Goal: Use online tool/utility

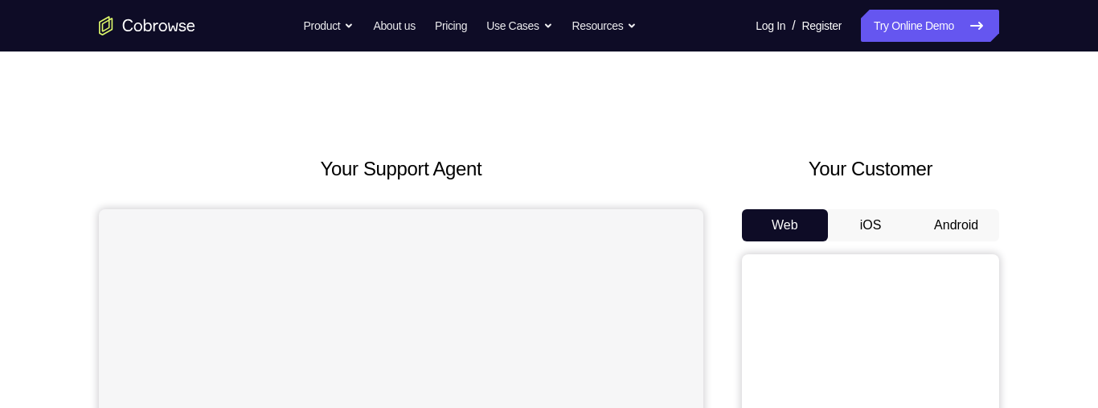
click at [962, 216] on button "Android" at bounding box center [956, 225] width 86 height 32
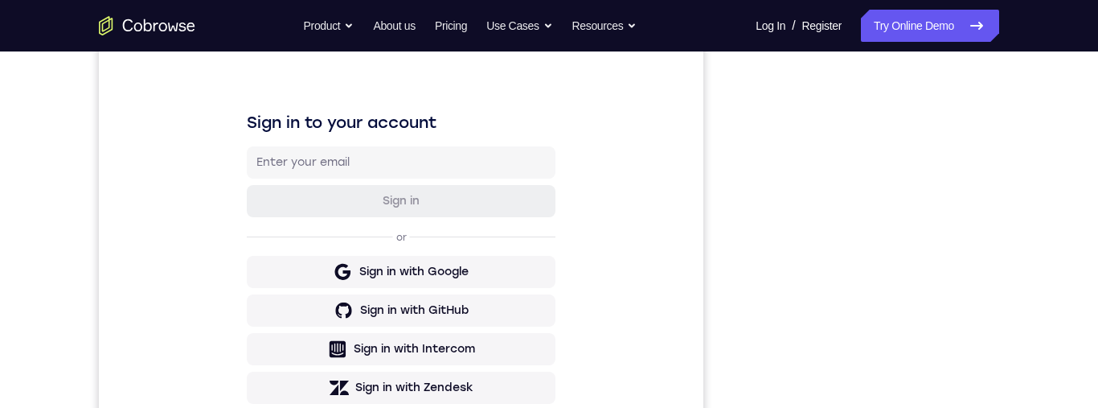
scroll to position [224, 0]
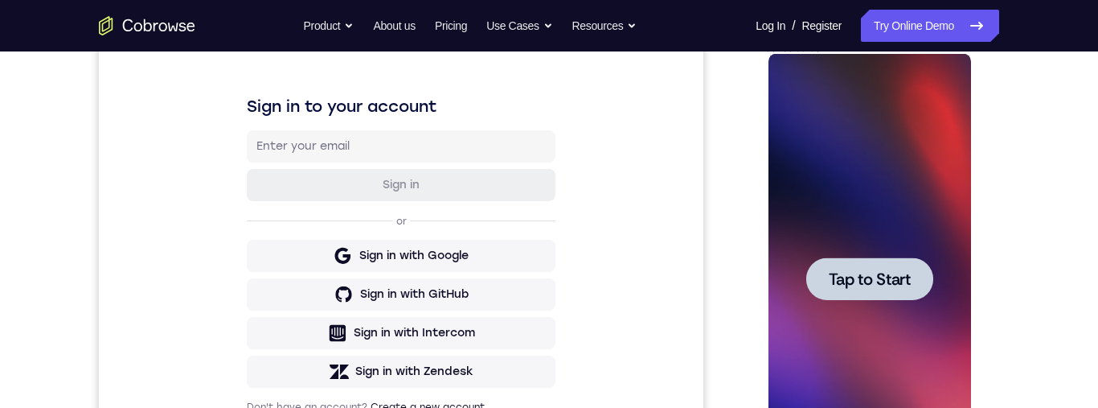
click at [906, 211] on div at bounding box center [869, 279] width 203 height 450
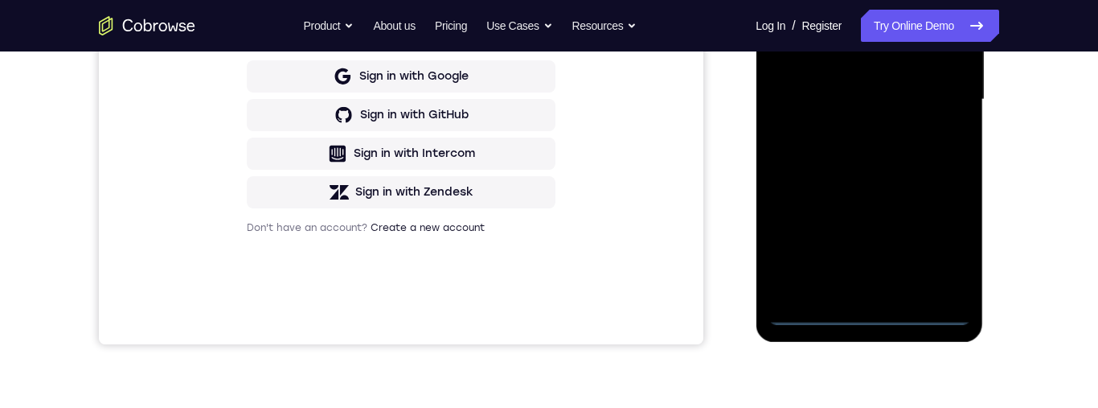
scroll to position [372, 0]
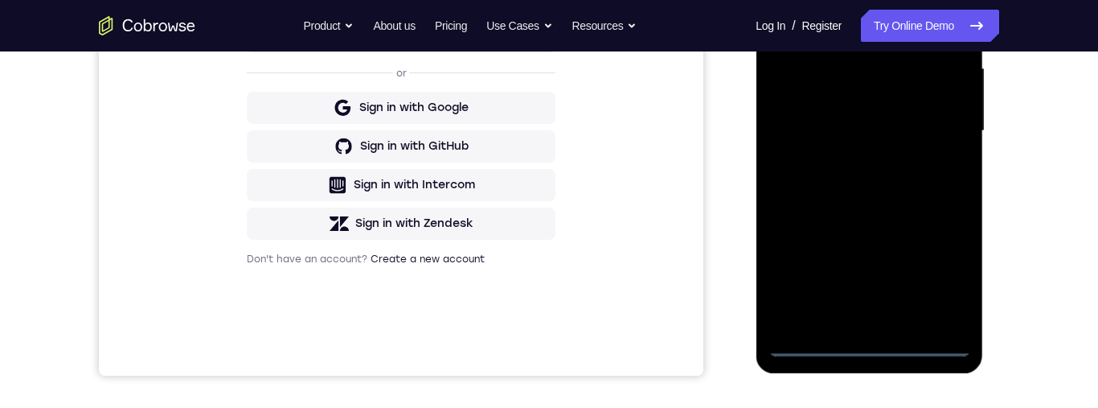
click at [870, 346] on div at bounding box center [869, 131] width 203 height 450
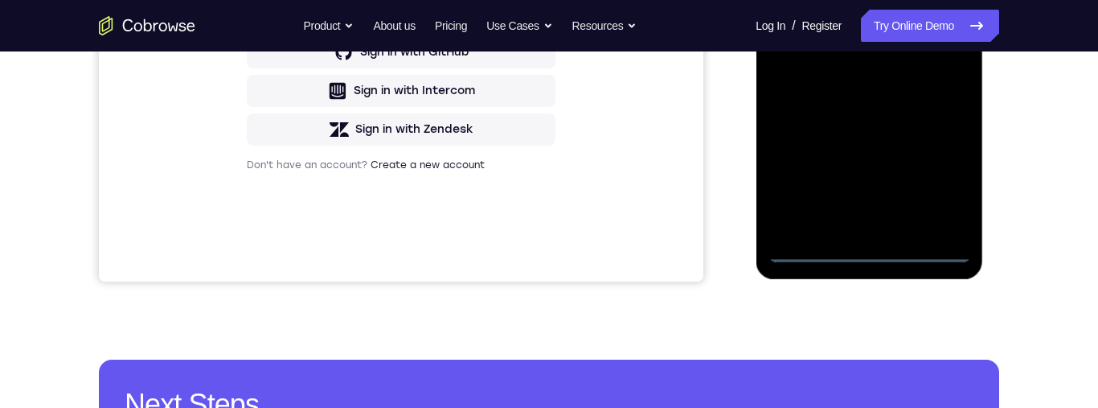
click at [941, 178] on div at bounding box center [869, 37] width 203 height 450
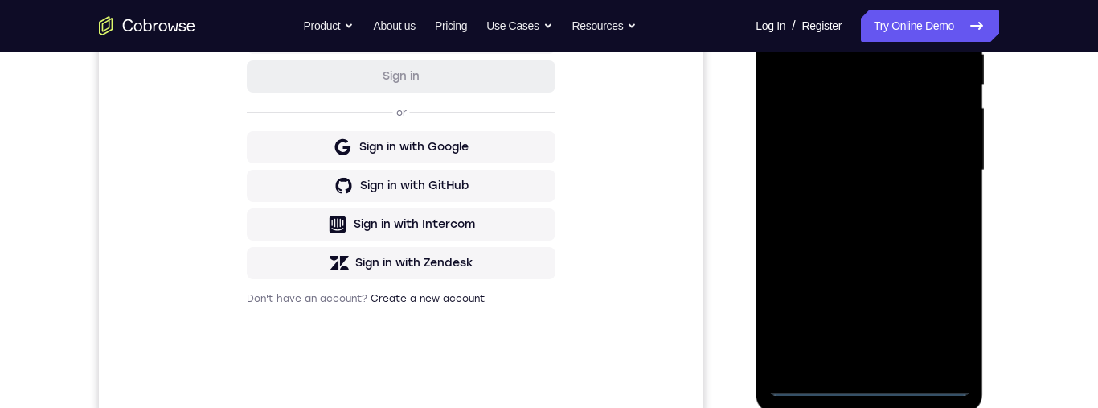
scroll to position [214, 0]
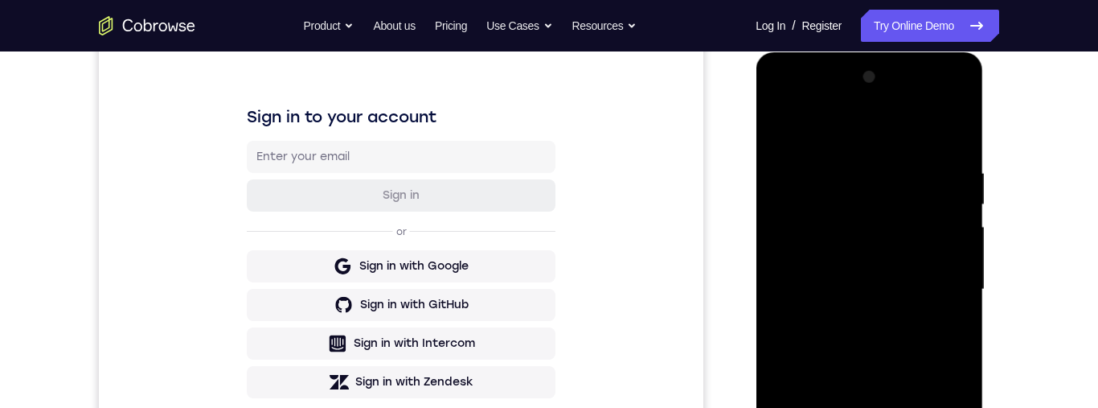
click at [889, 129] on div at bounding box center [869, 289] width 203 height 450
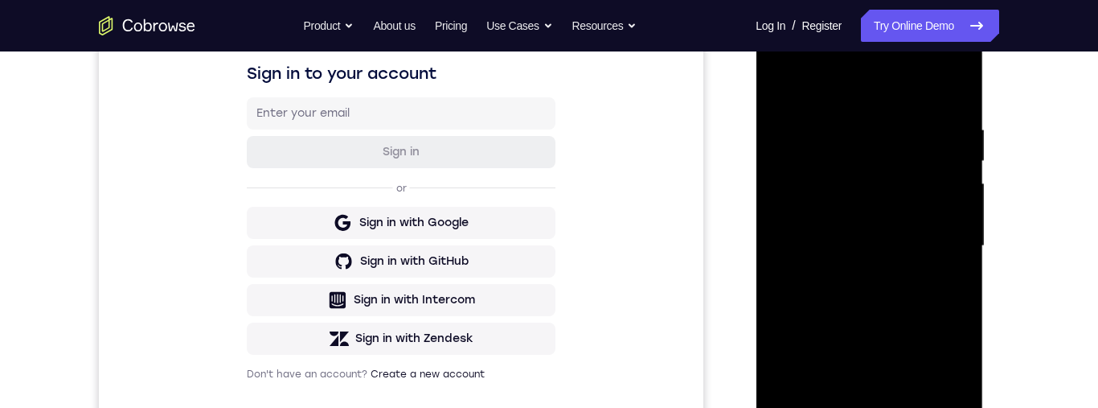
click at [953, 240] on div at bounding box center [869, 246] width 203 height 450
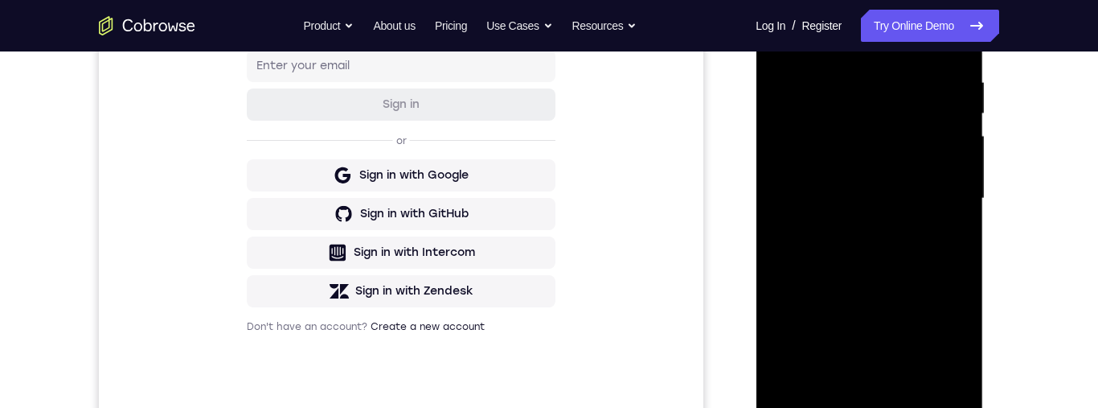
scroll to position [387, 0]
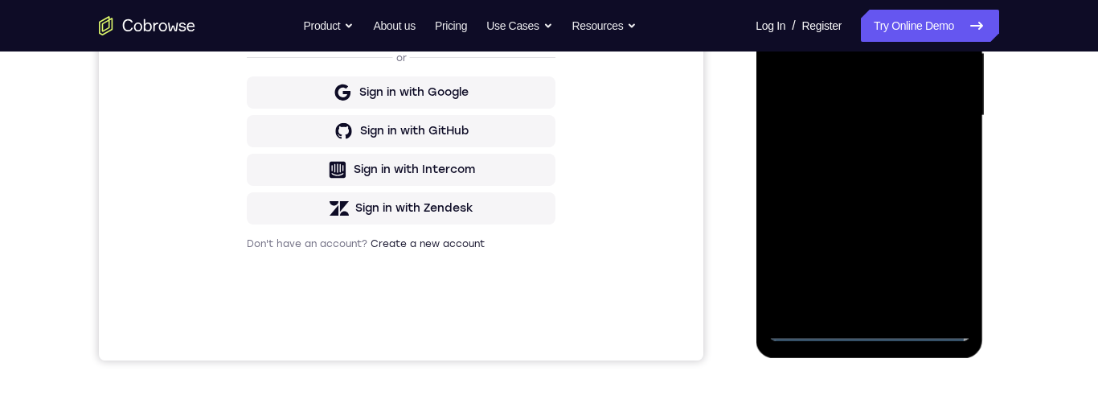
click at [855, 304] on div at bounding box center [869, 116] width 203 height 450
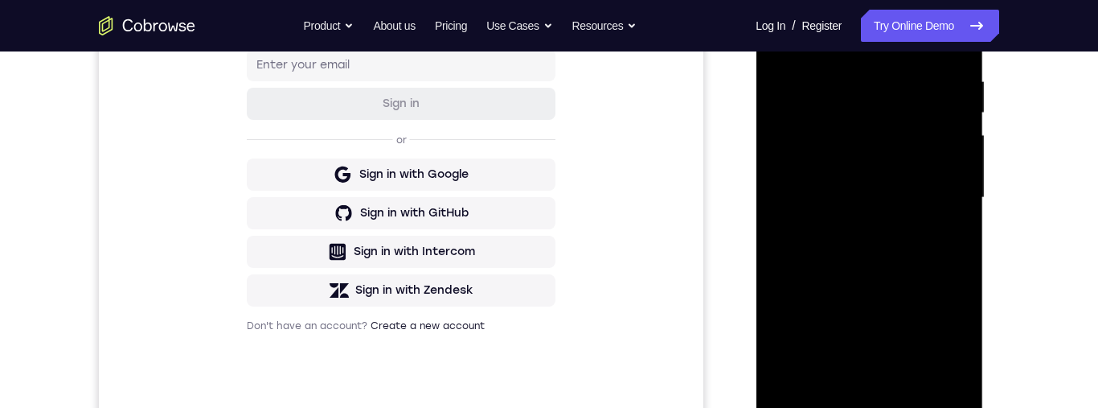
click at [919, 183] on div at bounding box center [869, 198] width 203 height 450
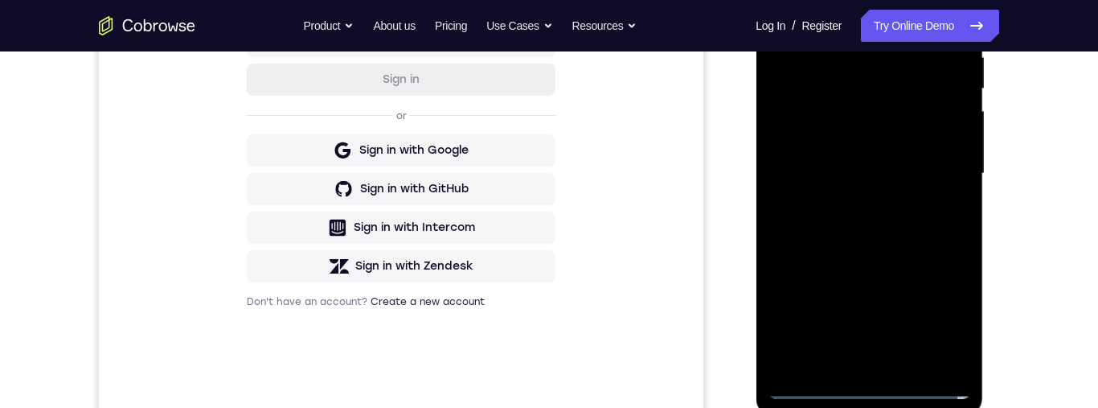
click at [846, 143] on div at bounding box center [869, 174] width 203 height 450
click at [936, 176] on div at bounding box center [869, 174] width 203 height 450
click at [953, 232] on div at bounding box center [869, 174] width 203 height 450
click at [883, 221] on div at bounding box center [869, 174] width 203 height 450
click at [888, 225] on div at bounding box center [869, 174] width 203 height 450
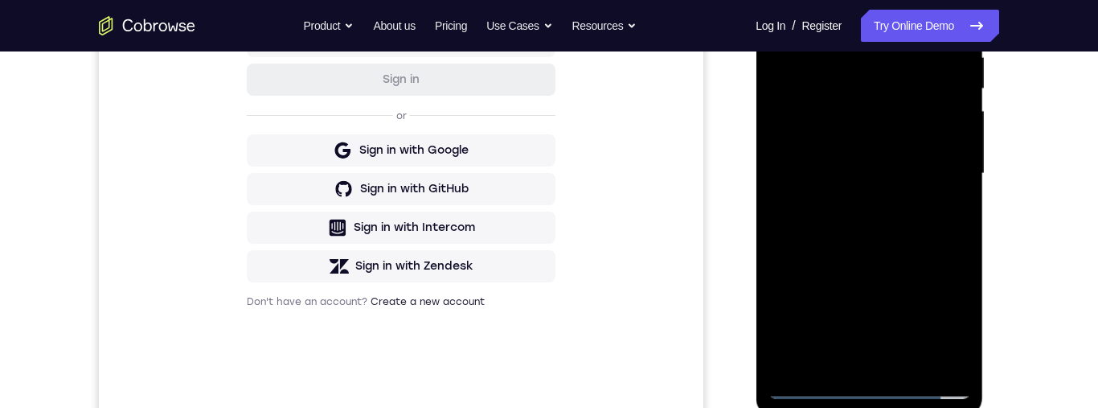
click at [903, 233] on div at bounding box center [869, 174] width 203 height 450
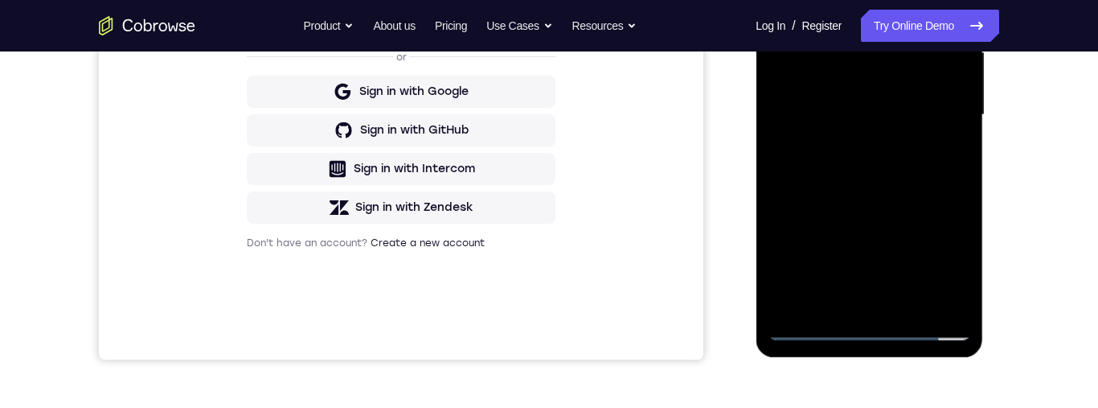
scroll to position [385, 0]
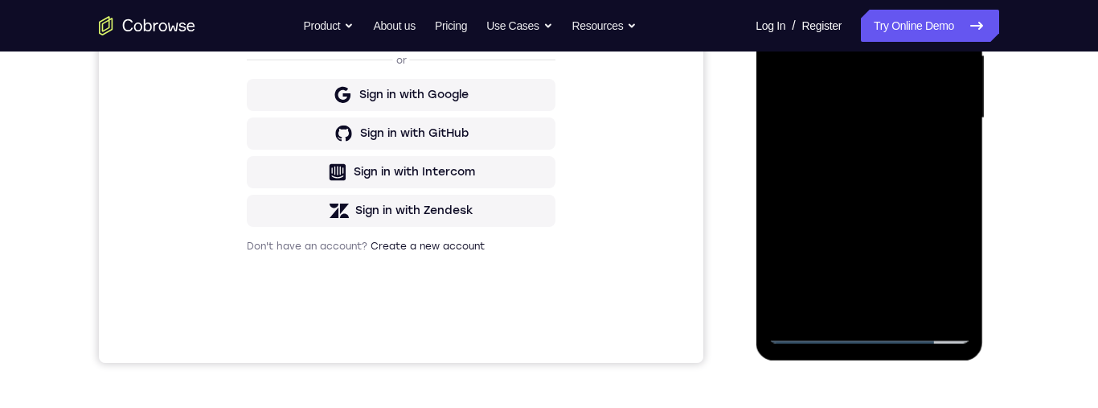
click at [857, 216] on div at bounding box center [869, 118] width 203 height 450
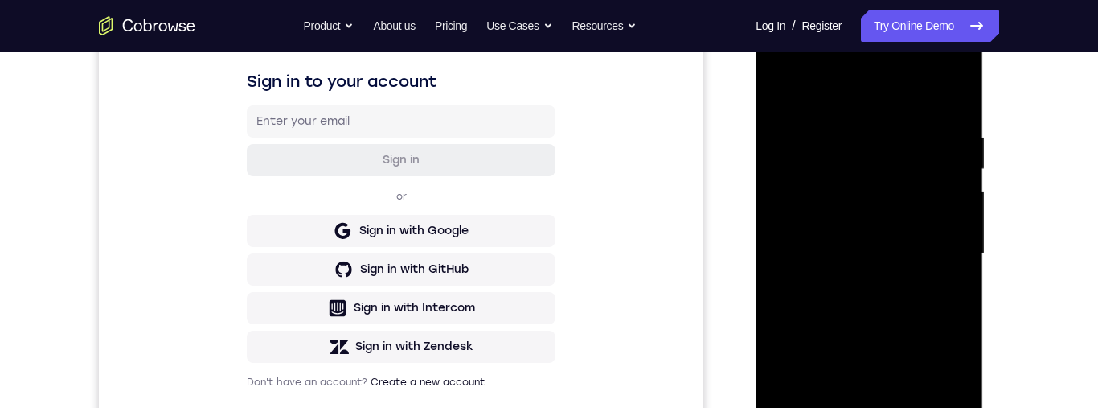
click at [958, 264] on div at bounding box center [869, 254] width 203 height 450
click at [954, 256] on div at bounding box center [869, 254] width 203 height 450
click at [956, 260] on div at bounding box center [869, 254] width 203 height 450
click at [953, 244] on div at bounding box center [869, 254] width 203 height 450
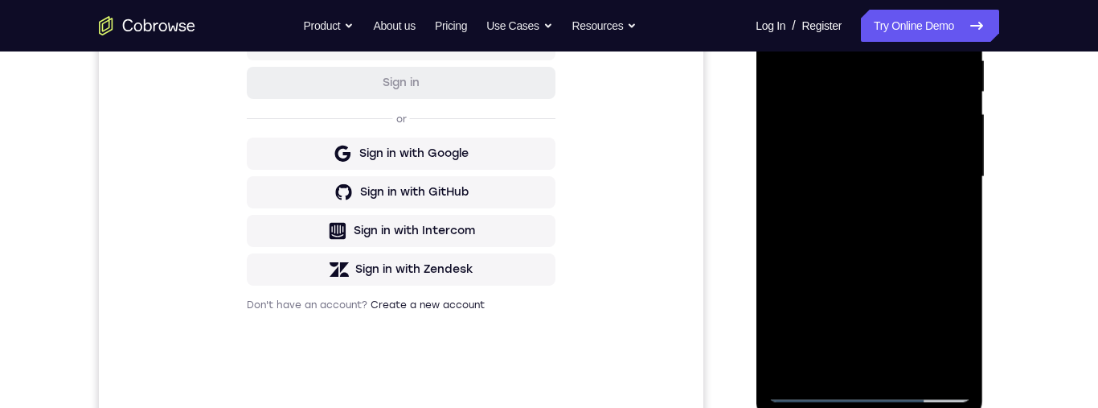
click at [954, 137] on div at bounding box center [869, 177] width 203 height 450
click at [949, 135] on div at bounding box center [869, 177] width 203 height 450
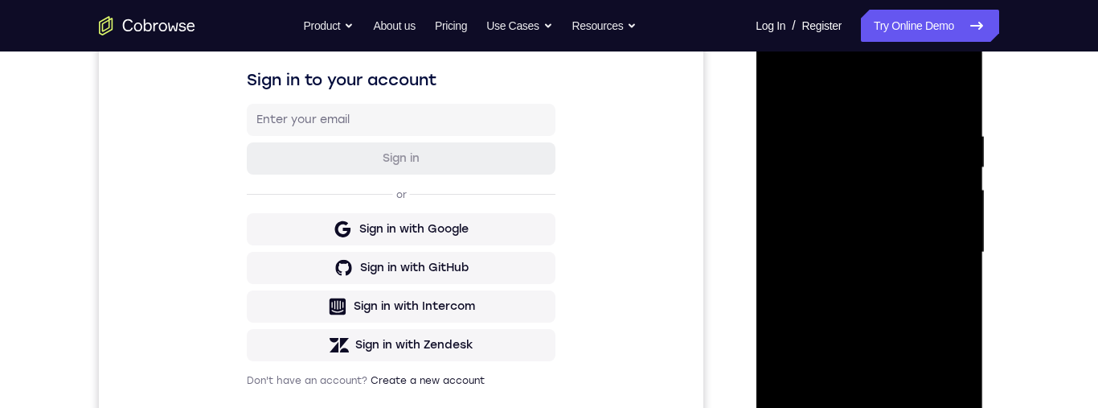
click at [953, 200] on div at bounding box center [869, 252] width 203 height 450
click at [953, 207] on div at bounding box center [869, 252] width 203 height 450
click at [960, 207] on div at bounding box center [869, 252] width 203 height 450
click at [957, 205] on div at bounding box center [869, 252] width 203 height 450
click at [960, 202] on div at bounding box center [869, 252] width 203 height 450
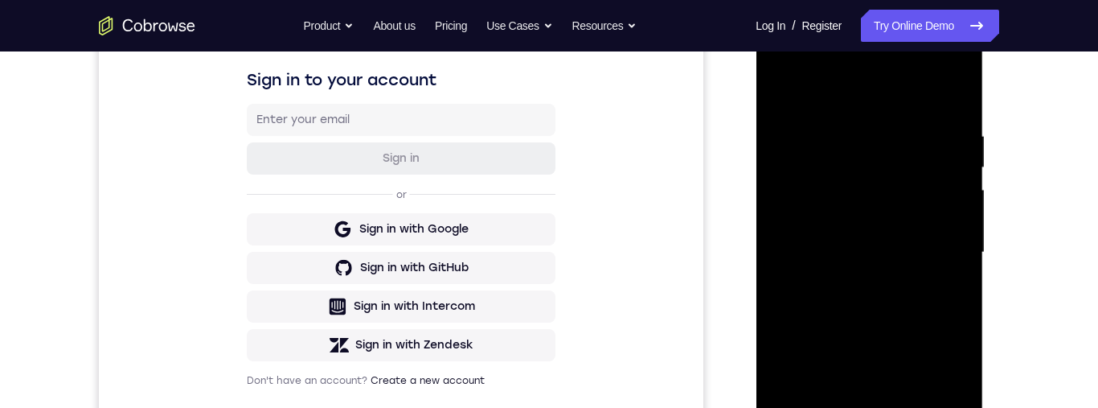
click at [954, 203] on div at bounding box center [869, 252] width 203 height 450
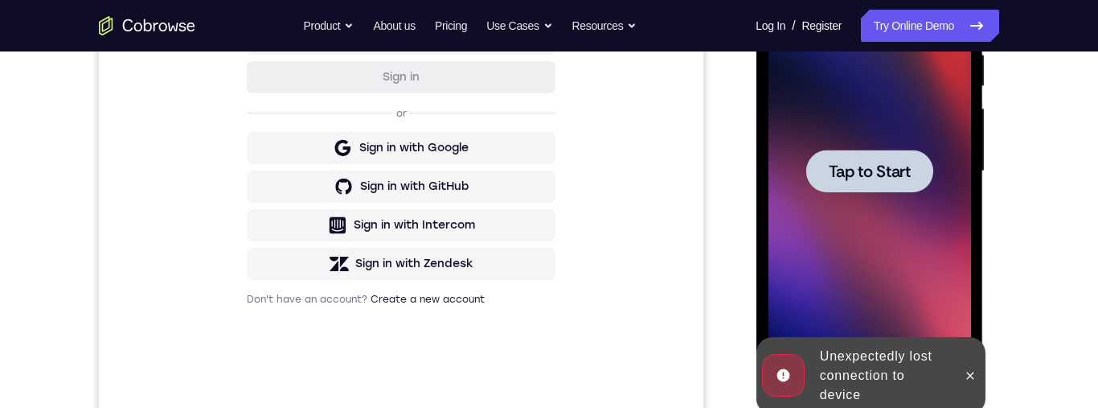
click at [962, 382] on button at bounding box center [970, 376] width 26 height 26
click at [936, 346] on div at bounding box center [869, 171] width 203 height 450
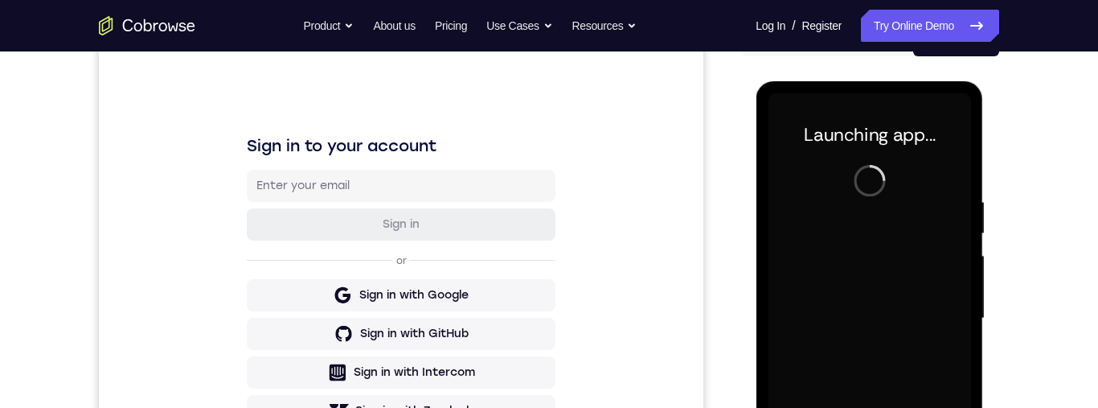
scroll to position [396, 0]
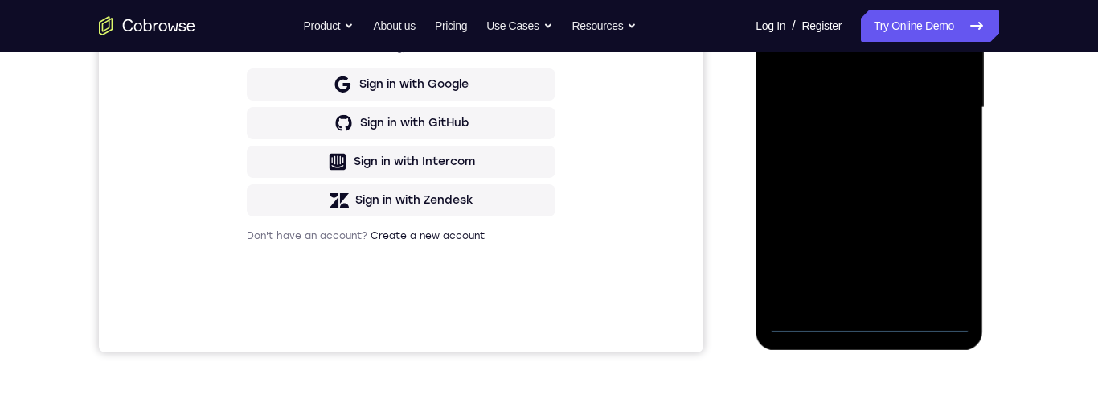
click at [866, 326] on div at bounding box center [869, 108] width 203 height 450
click at [937, 254] on div at bounding box center [869, 108] width 203 height 450
click at [861, 0] on div at bounding box center [869, 108] width 203 height 450
click at [937, 90] on div at bounding box center [869, 108] width 203 height 450
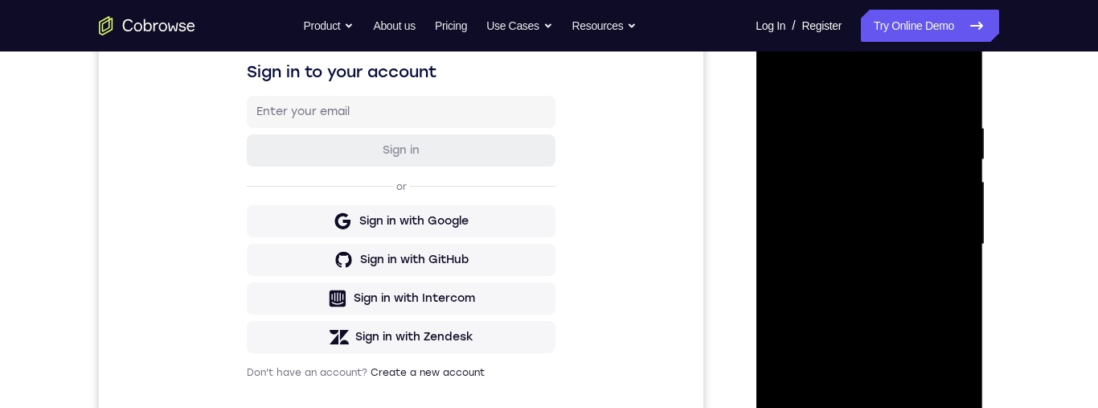
click at [852, 275] on div at bounding box center [869, 244] width 203 height 450
click at [852, 264] on div at bounding box center [869, 244] width 203 height 450
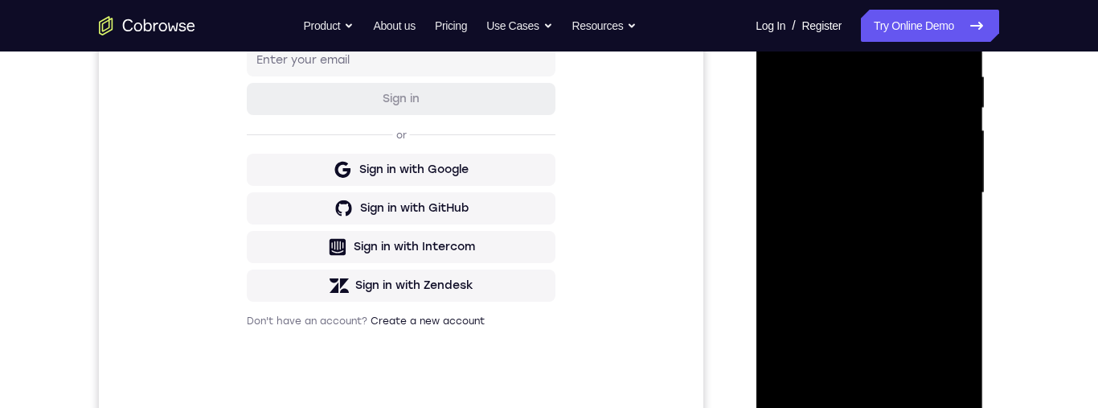
click at [906, 128] on div at bounding box center [869, 193] width 203 height 450
click at [928, 187] on div at bounding box center [869, 193] width 203 height 450
click at [929, 181] on div at bounding box center [869, 193] width 203 height 450
click at [945, 199] on div at bounding box center [869, 193] width 203 height 450
click at [935, 196] on div at bounding box center [869, 193] width 203 height 450
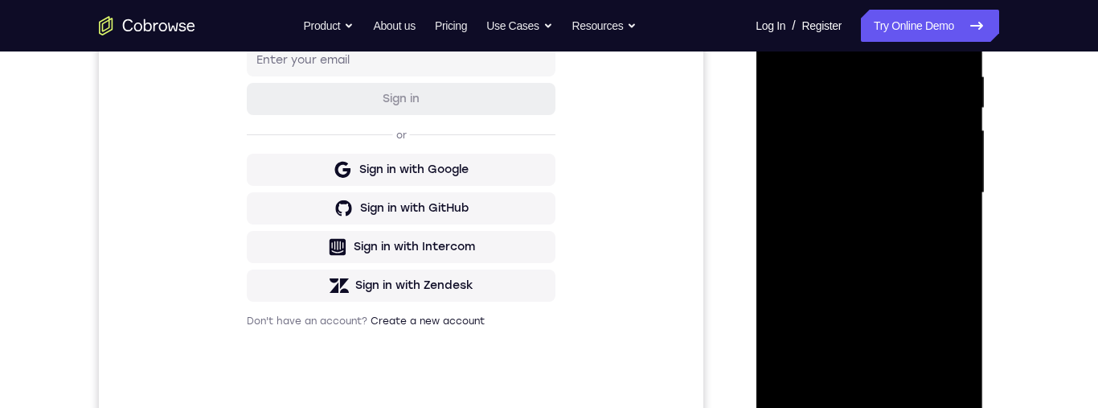
click at [942, 244] on div at bounding box center [869, 193] width 203 height 450
click at [941, 245] on div at bounding box center [869, 193] width 203 height 450
click at [911, 254] on div at bounding box center [869, 193] width 203 height 450
click at [912, 380] on div at bounding box center [869, 193] width 203 height 450
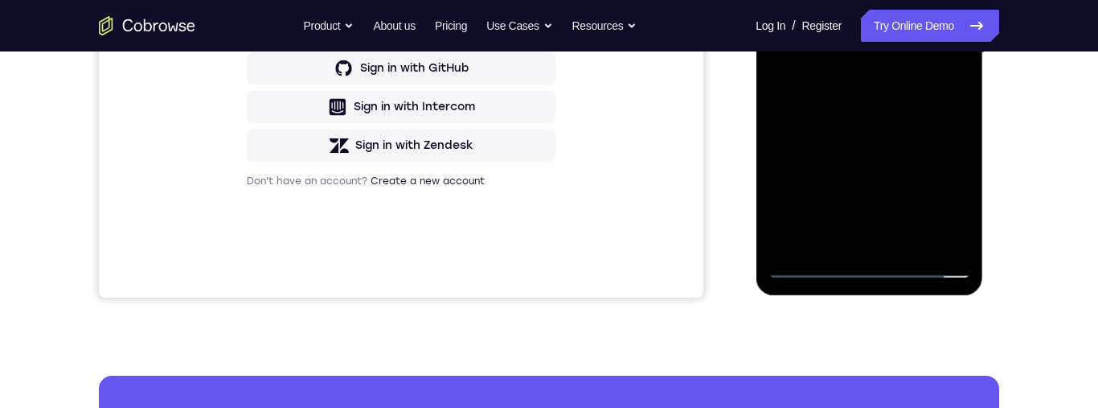
click at [884, 137] on div at bounding box center [869, 53] width 203 height 450
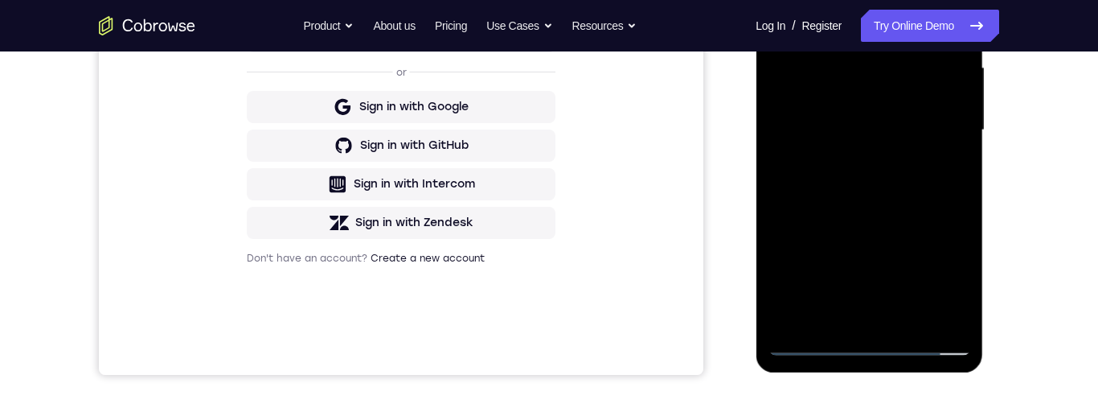
scroll to position [237, 0]
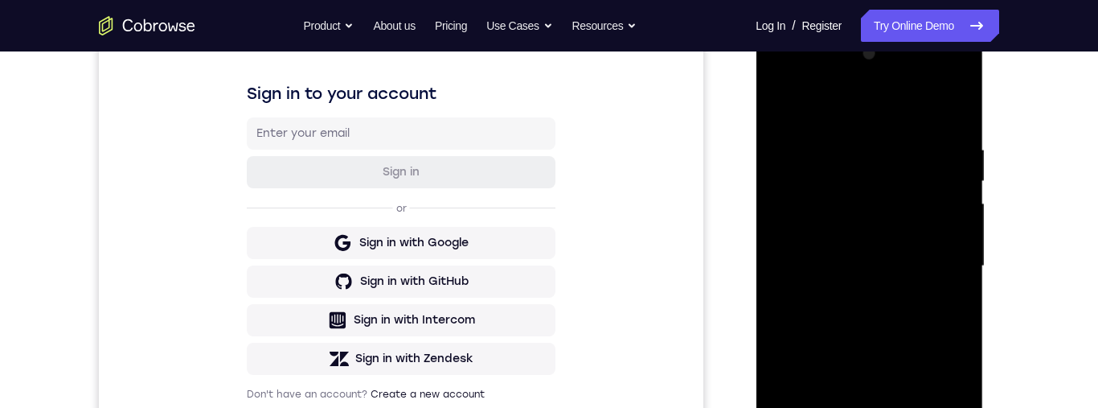
drag, startPoint x: 823, startPoint y: 116, endPoint x: 1096, endPoint y: 67, distance: 276.9
click at [985, 67] on html "Online web based iOS Simulators and Android Emulators. Run iPhone, iPad, Mobile…" at bounding box center [870, 270] width 229 height 482
click at [789, 106] on div at bounding box center [869, 266] width 203 height 450
